Goal: Task Accomplishment & Management: Use online tool/utility

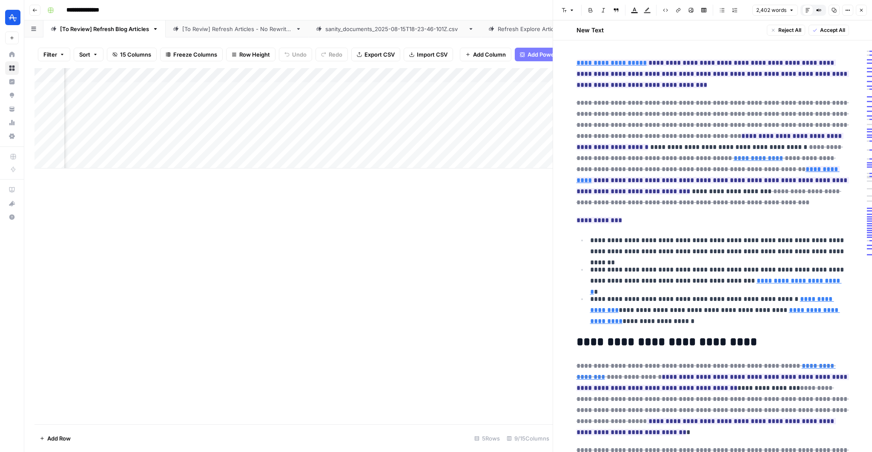
scroll to position [1608, 0]
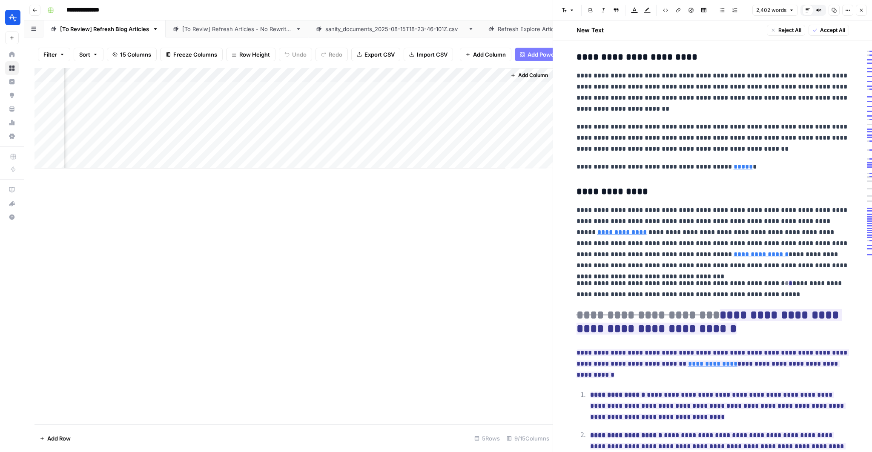
click at [38, 11] on button "Go back" at bounding box center [34, 10] width 11 height 11
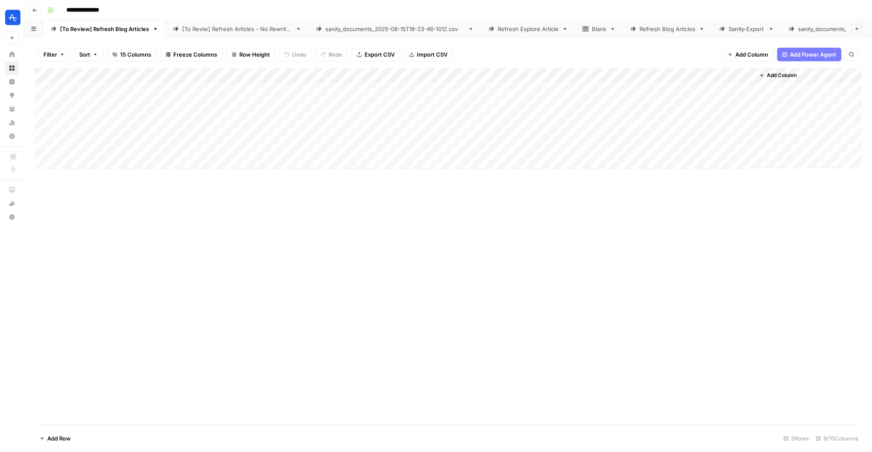
click at [509, 29] on div "Refresh Explore Article" at bounding box center [528, 29] width 61 height 9
click at [429, 89] on div "Add Column" at bounding box center [449, 118] width 828 height 101
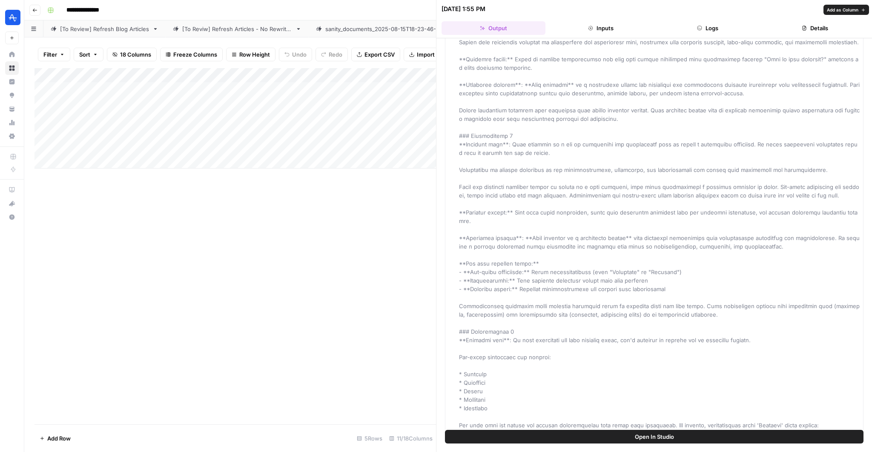
scroll to position [1012, 0]
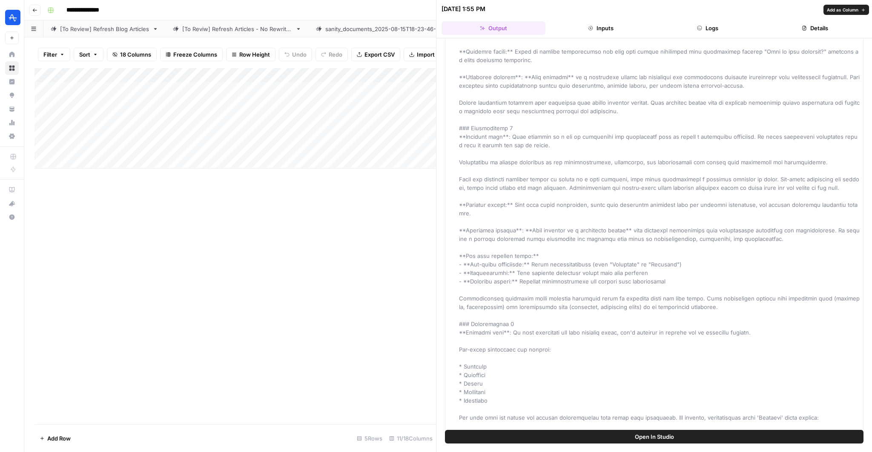
click at [709, 285] on div "Combined Brief" at bounding box center [660, 282] width 402 height 2428
click at [859, 9] on icon "button" at bounding box center [861, 8] width 5 height 5
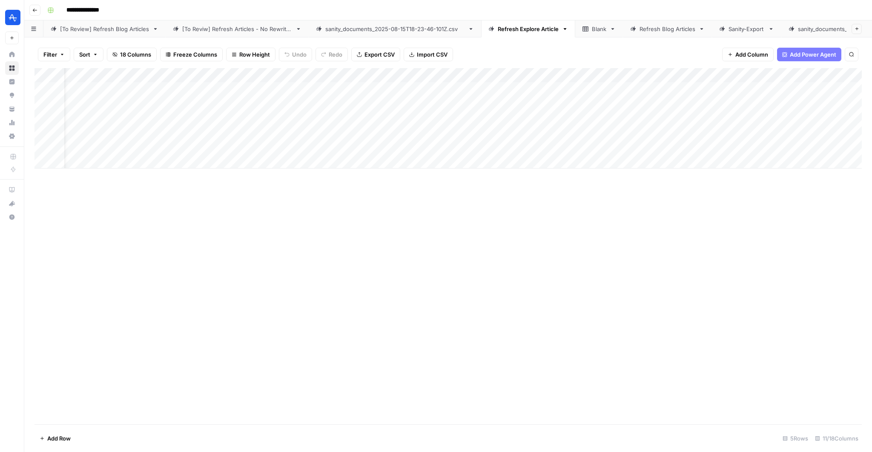
scroll to position [0, 93]
click at [797, 88] on div "Add Column" at bounding box center [449, 118] width 828 height 101
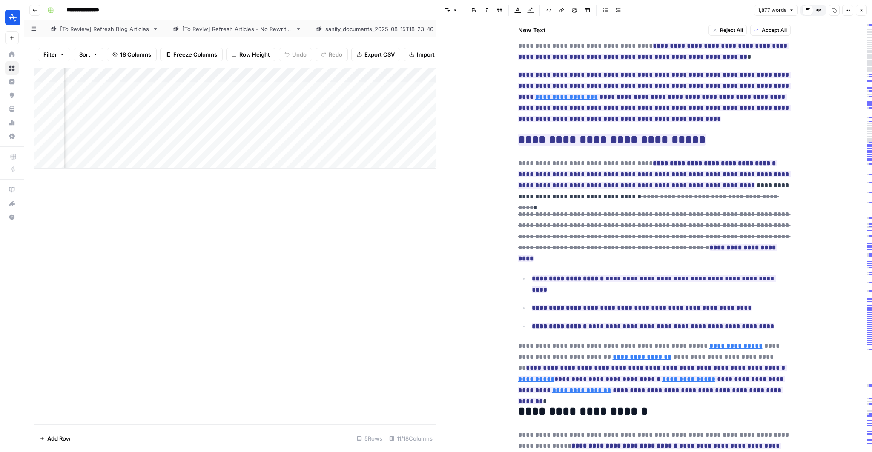
scroll to position [518, 0]
